Goal: Transaction & Acquisition: Purchase product/service

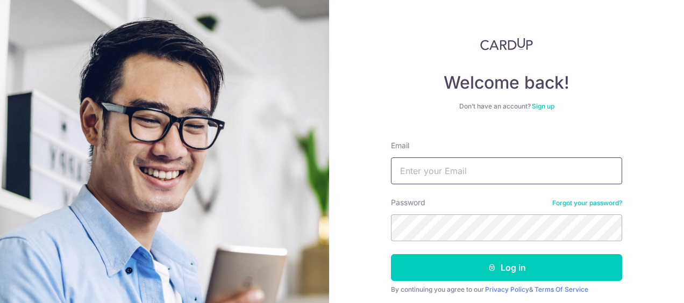
click at [453, 170] on input "Email" at bounding box center [506, 171] width 231 height 27
type input "yuxuan1211@gmail.com"
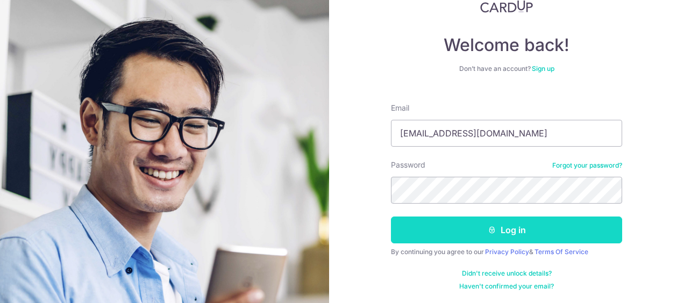
click at [524, 226] on button "Log in" at bounding box center [506, 230] width 231 height 27
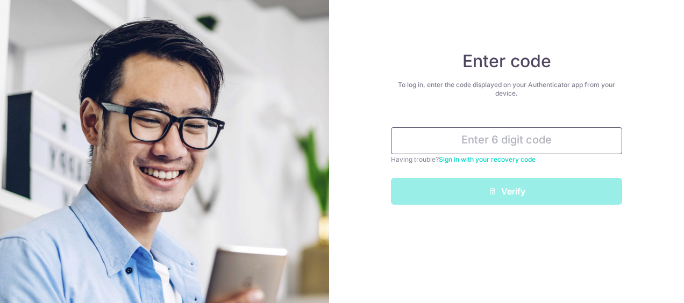
click at [450, 147] on input "text" at bounding box center [506, 140] width 231 height 27
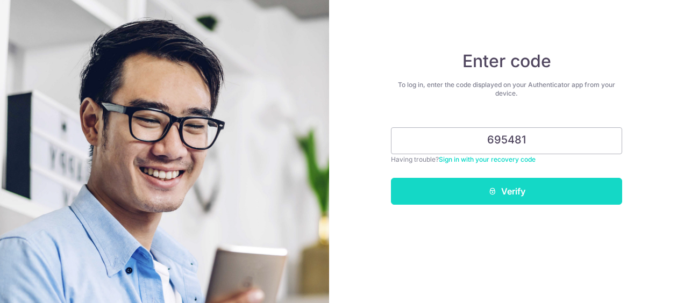
type input "695481"
click at [508, 200] on button "Verify" at bounding box center [506, 191] width 231 height 27
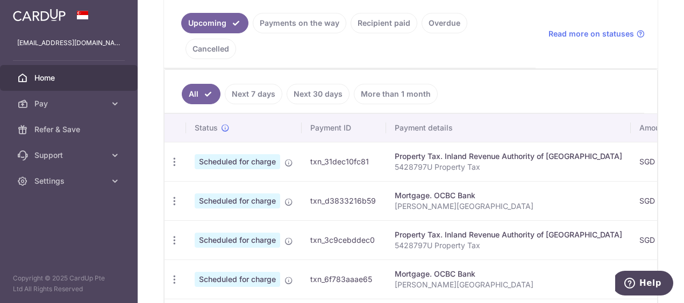
scroll to position [269, 0]
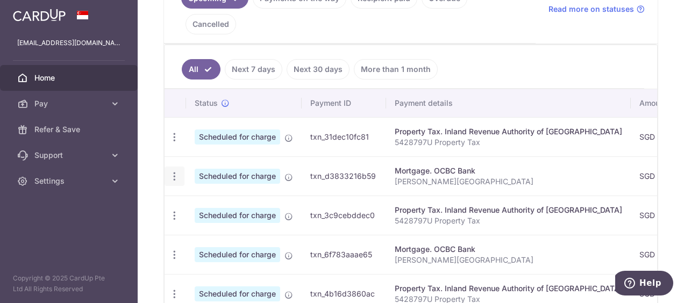
click at [171, 171] on icon "button" at bounding box center [174, 176] width 11 height 11
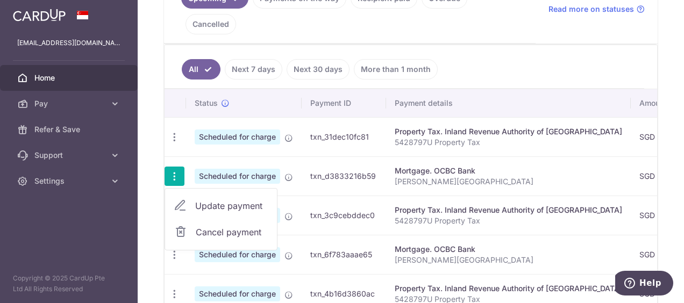
click at [244, 200] on span "Update payment" at bounding box center [231, 206] width 73 height 13
radio input "true"
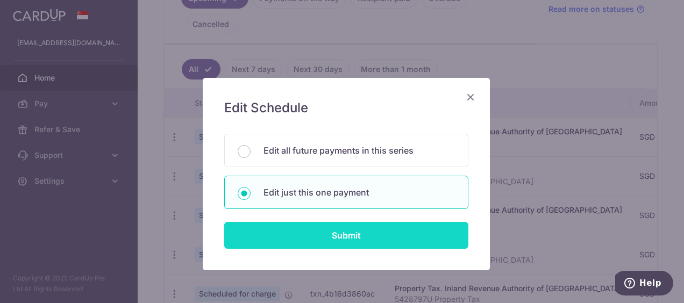
click at [325, 235] on input "Submit" at bounding box center [346, 235] width 244 height 27
radio input "true"
type input "3,911.71"
type input "27/09/2025"
type input "Jane-Normanton Park"
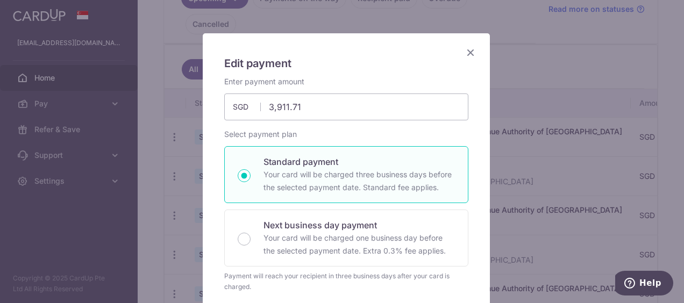
scroll to position [0, 0]
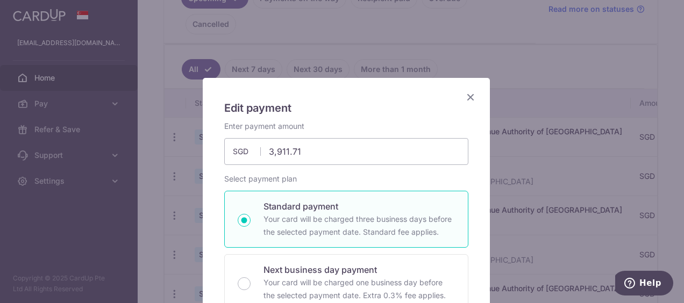
click at [464, 94] on icon "Close" at bounding box center [470, 96] width 13 height 13
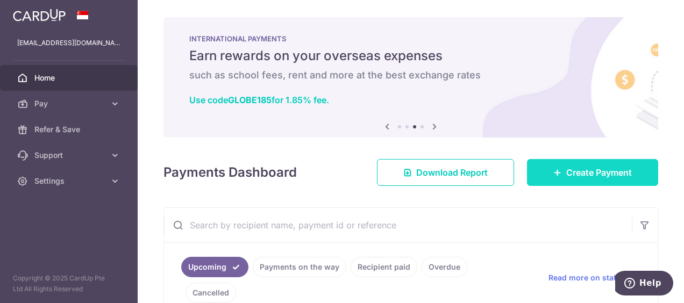
click at [537, 174] on link "Create Payment" at bounding box center [592, 172] width 131 height 27
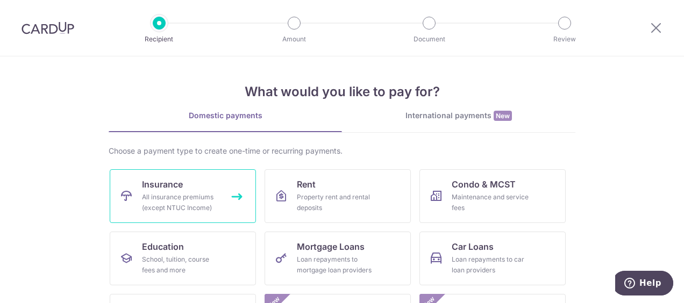
click at [168, 192] on div "All insurance premiums (except NTUC Income)" at bounding box center [180, 203] width 77 height 22
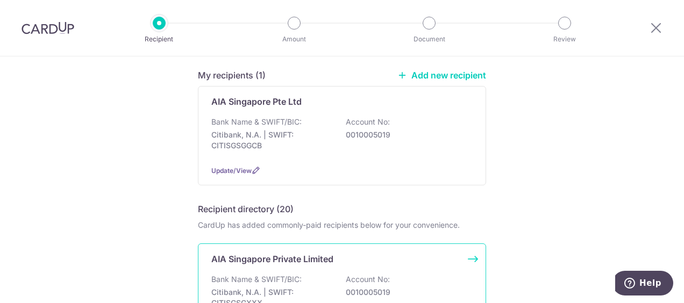
scroll to position [54, 0]
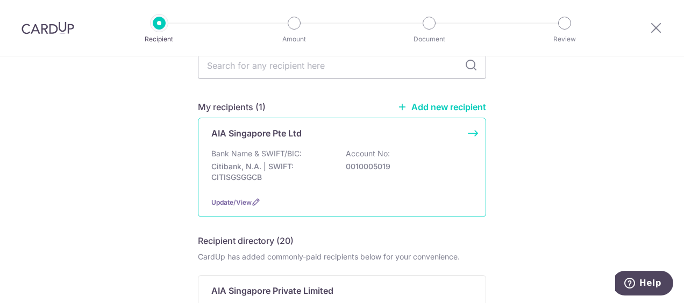
click at [434, 181] on div "Bank Name & SWIFT/BIC: Citibank, N.A. | SWIFT: CITISGSGGCB Account No: 00100050…" at bounding box center [341, 168] width 261 height 40
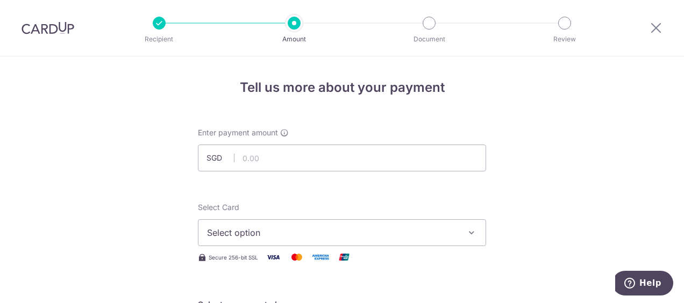
click at [435, 236] on span "Select option" at bounding box center [332, 232] width 251 height 13
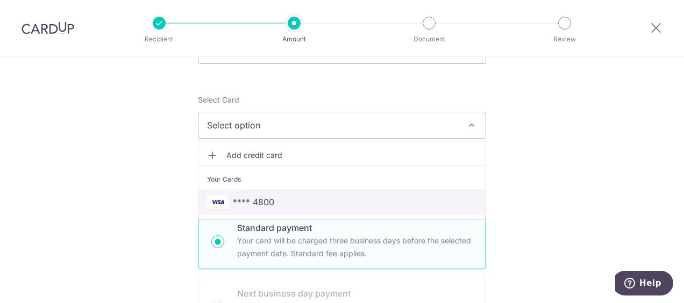
click at [278, 201] on span "**** 4800" at bounding box center [342, 202] width 270 height 13
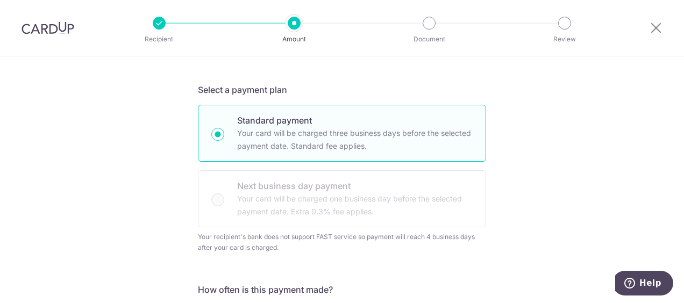
scroll to position [54, 0]
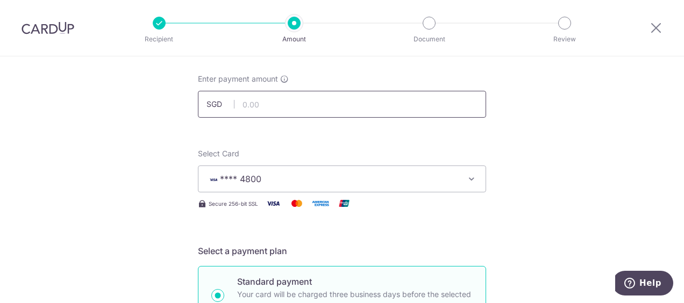
click at [309, 104] on input "text" at bounding box center [342, 104] width 288 height 27
type input "3"
type input "2,115.84"
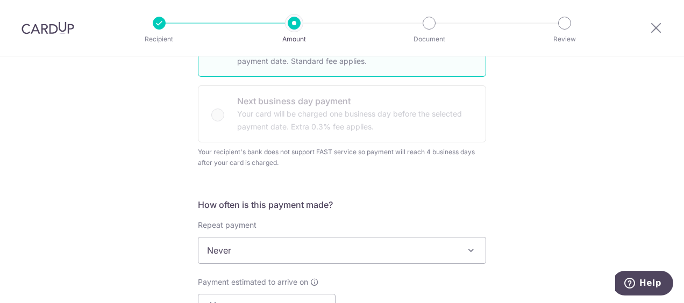
scroll to position [323, 0]
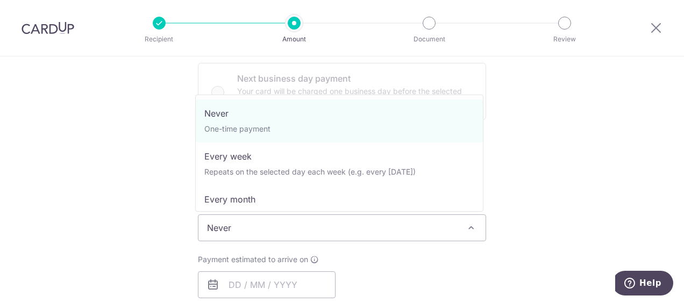
click at [403, 229] on span "Never" at bounding box center [341, 228] width 287 height 26
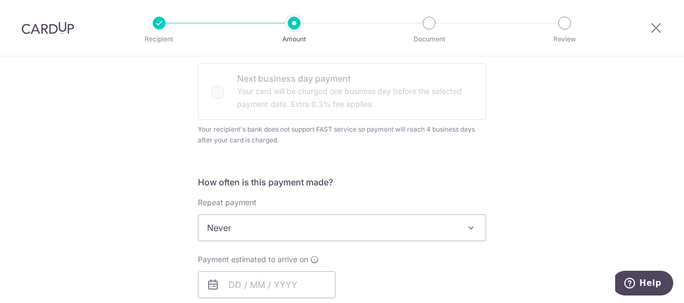
click at [555, 156] on div "Tell us more about your payment Enter payment amount SGD 2,115.84 2115.84 Selec…" at bounding box center [342, 233] width 684 height 999
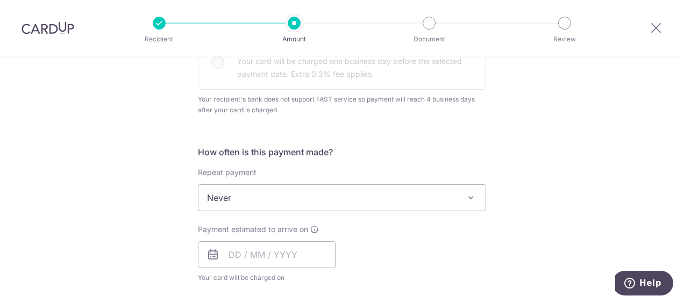
scroll to position [377, 0]
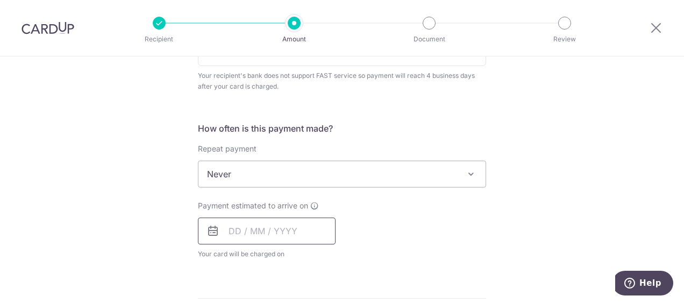
click at [222, 230] on input "text" at bounding box center [267, 231] width 138 height 27
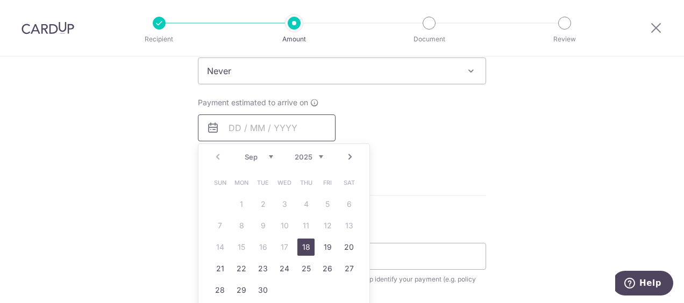
scroll to position [484, 0]
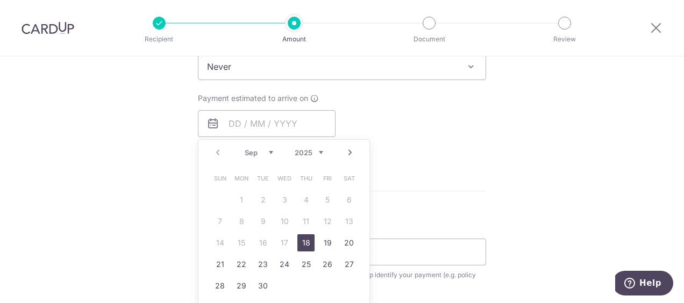
click at [302, 239] on link "18" at bounding box center [305, 243] width 17 height 17
type input "[DATE]"
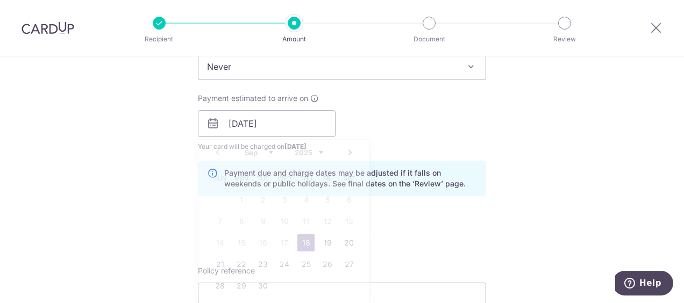
click at [602, 167] on div "Tell us more about your payment Enter payment amount SGD 2,115.84 2115.84 Selec…" at bounding box center [342, 93] width 684 height 1043
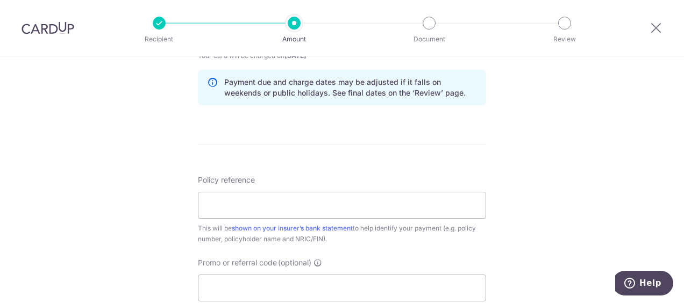
scroll to position [592, 0]
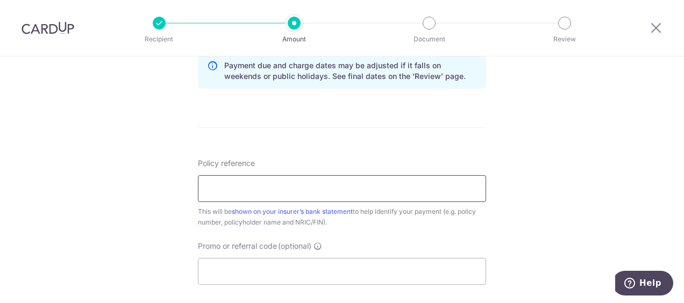
click at [431, 194] on input "Policy reference" at bounding box center [342, 188] width 288 height 27
drag, startPoint x: 221, startPoint y: 185, endPoint x: 342, endPoint y: 188, distance: 121.1
click at [342, 188] on input "H222965936" at bounding box center [342, 188] width 288 height 27
type input "H224809977"
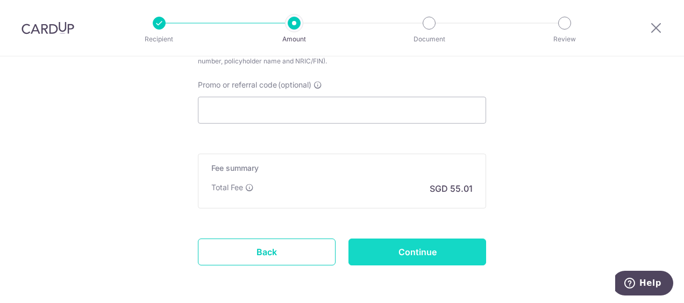
click at [400, 244] on input "Continue" at bounding box center [418, 252] width 138 height 27
type input "Create Schedule"
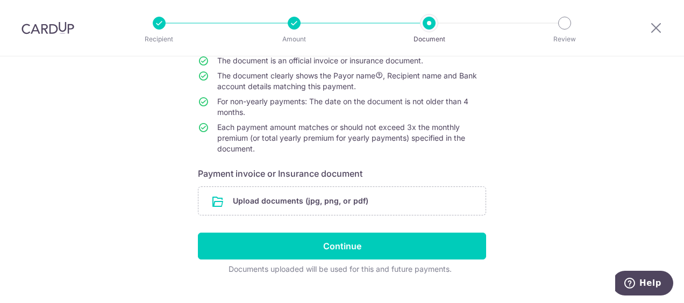
scroll to position [129, 0]
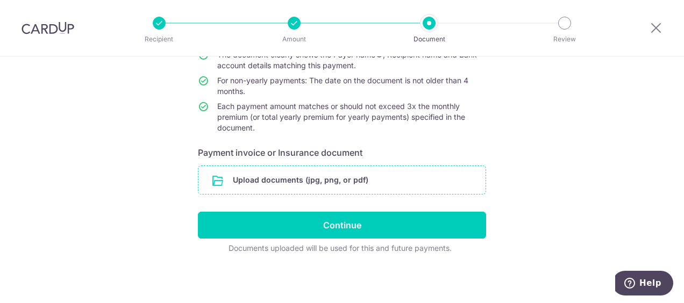
click at [336, 178] on input "file" at bounding box center [341, 180] width 287 height 28
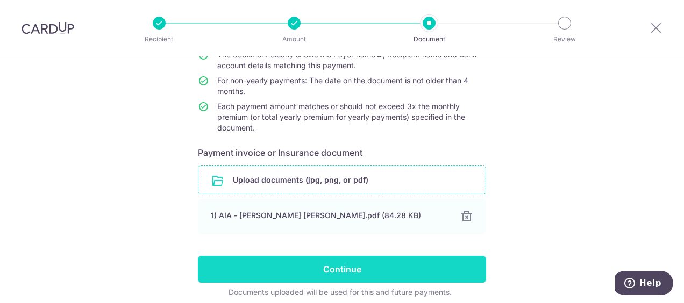
click at [326, 263] on input "Continue" at bounding box center [342, 269] width 288 height 27
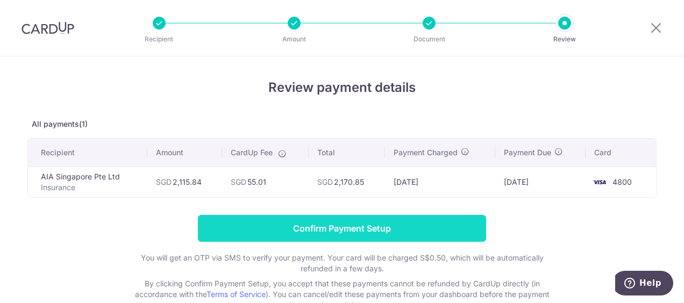
click at [365, 230] on input "Confirm Payment Setup" at bounding box center [342, 228] width 288 height 27
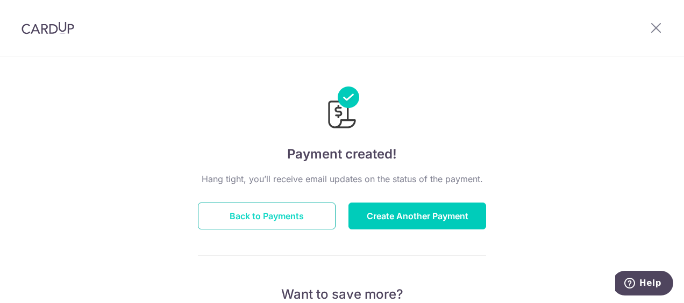
click at [266, 212] on button "Back to Payments" at bounding box center [267, 216] width 138 height 27
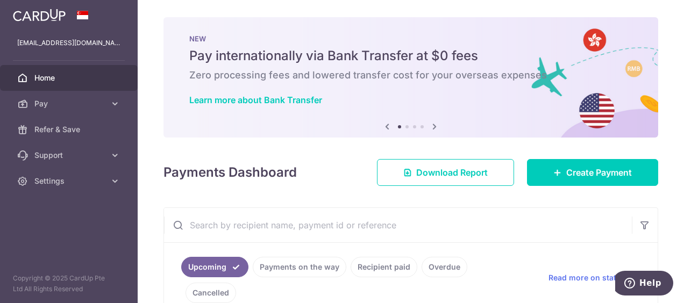
click at [662, 41] on div "× Pause Schedule Pause all future payments in this series Pause just this one p…" at bounding box center [411, 151] width 546 height 303
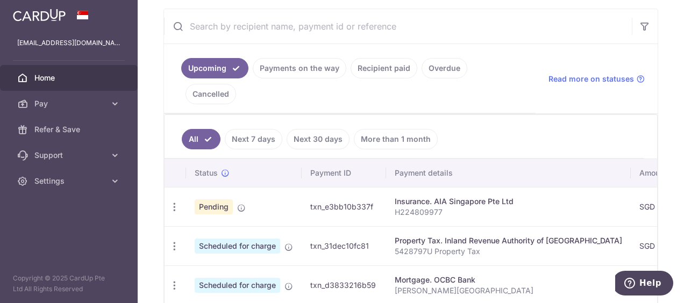
scroll to position [215, 0]
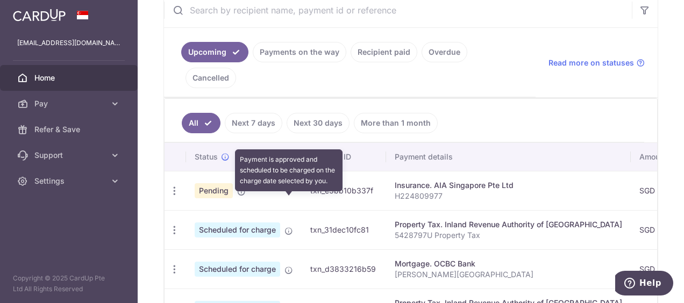
click at [289, 227] on icon at bounding box center [289, 231] width 9 height 9
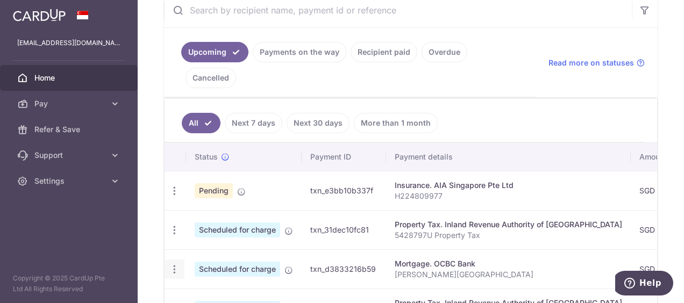
click at [176, 264] on icon "button" at bounding box center [174, 269] width 11 height 11
click at [228, 293] on span "Update payment" at bounding box center [231, 299] width 73 height 13
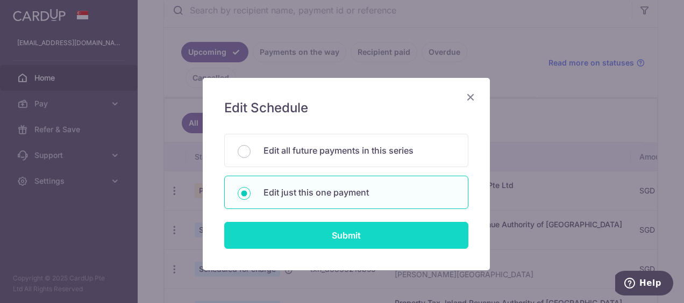
click at [340, 238] on input "Submit" at bounding box center [346, 235] width 244 height 27
radio input "true"
type input "3,911.71"
type input "27/09/2025"
type input "Jane-Normanton Park"
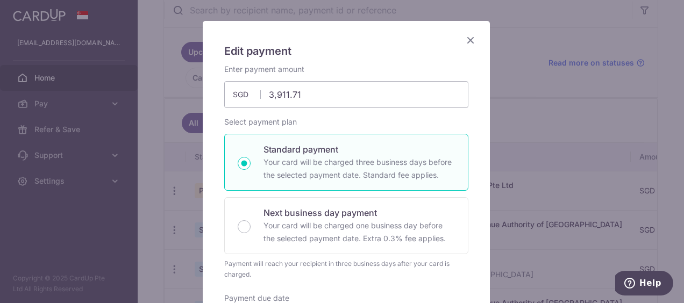
scroll to position [0, 0]
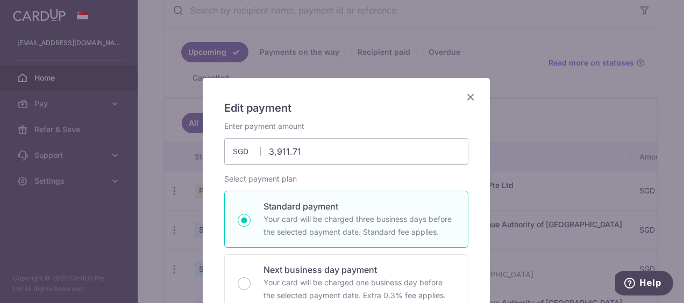
click at [465, 96] on icon "Close" at bounding box center [470, 96] width 13 height 13
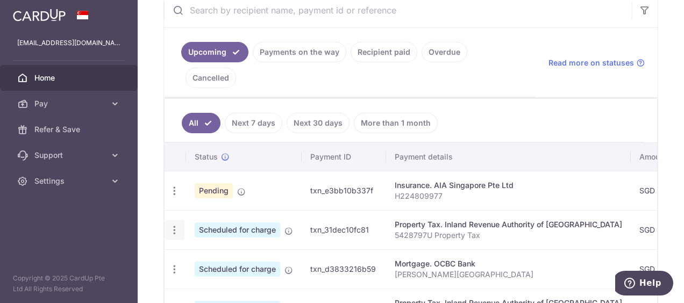
click at [176, 225] on icon "button" at bounding box center [174, 230] width 11 height 11
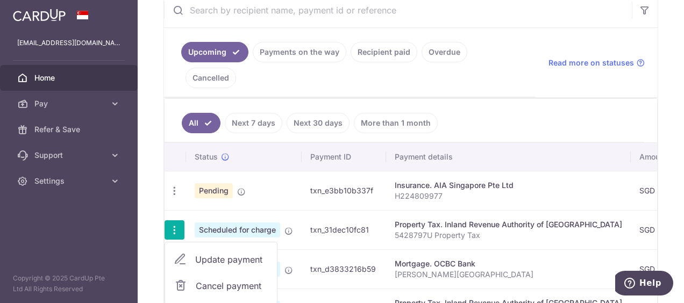
click at [226, 253] on span "Update payment" at bounding box center [231, 259] width 73 height 13
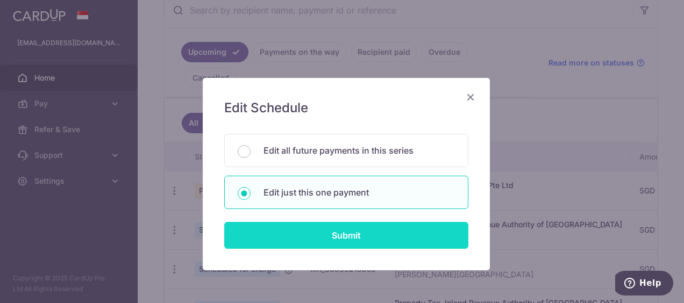
click at [329, 230] on input "Submit" at bounding box center [346, 235] width 244 height 27
type input "380.00"
radio input "true"
type input "24/09/2025"
type input "5428797U"
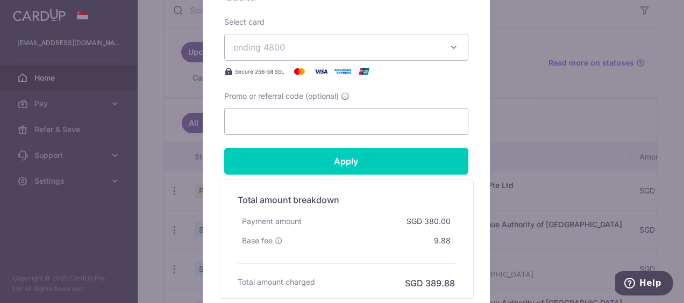
scroll to position [538, 0]
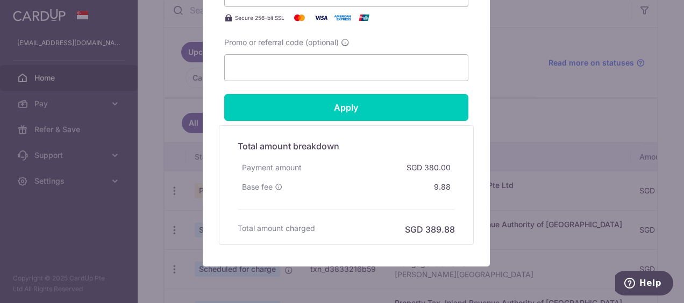
click at [572, 98] on div "Edit payment By clicking apply, you will make changes to all payments to Inland…" at bounding box center [342, 151] width 684 height 303
